Goal: Information Seeking & Learning: Check status

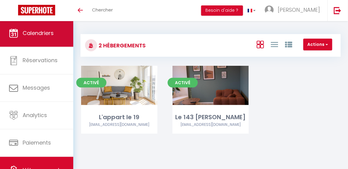
click at [30, 34] on span "Calendriers" at bounding box center [38, 33] width 31 height 8
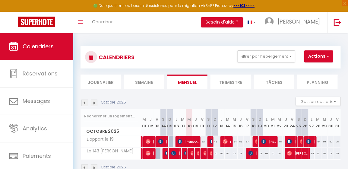
click at [189, 154] on div at bounding box center [191, 153] width 6 height 11
click at [189, 152] on div at bounding box center [191, 153] width 6 height 11
click at [191, 153] on img at bounding box center [193, 153] width 5 height 5
select select "OK"
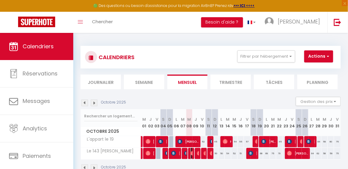
select select "0"
select select "1"
select select
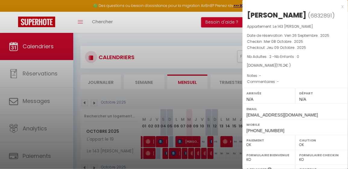
click at [33, 129] on div at bounding box center [174, 84] width 348 height 169
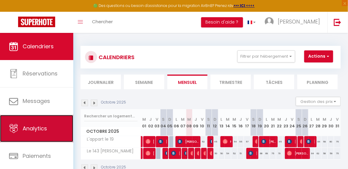
click at [33, 129] on span "Analytics" at bounding box center [35, 129] width 24 height 8
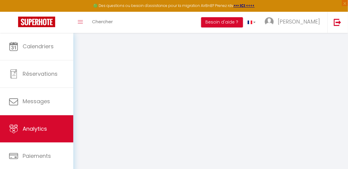
select select "2025"
select select "10"
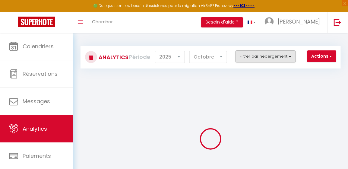
checkbox input "false"
checkbox 19 "false"
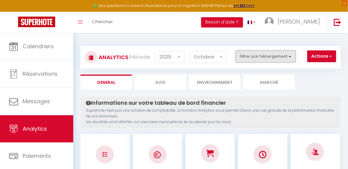
click at [264, 57] on button "Filtrer par hébergement" at bounding box center [265, 56] width 60 height 12
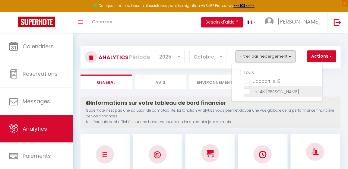
click at [268, 92] on Blum "checkbox" at bounding box center [283, 91] width 78 height 6
checkbox Blum "true"
drag, startPoint x: 248, startPoint y: 79, endPoint x: 251, endPoint y: 90, distance: 12.1
click at [251, 90] on ul "Tous L'appart le 19 Le 143 [PERSON_NAME]" at bounding box center [278, 83] width 87 height 28
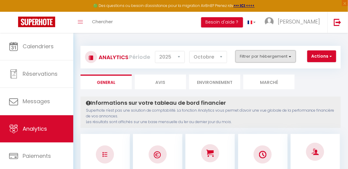
click at [257, 58] on button "Filtrer par hébergement" at bounding box center [265, 56] width 60 height 12
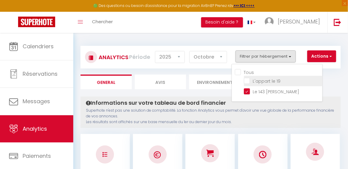
click at [249, 80] on 19 "checkbox" at bounding box center [283, 80] width 78 height 6
checkbox 19 "true"
checkbox input "true"
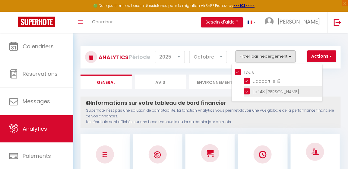
click at [247, 92] on Blum "checkbox" at bounding box center [283, 91] width 78 height 6
checkbox Blum "false"
checkbox input "false"
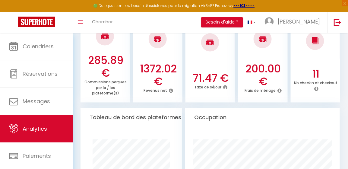
scroll to position [287, 0]
